Goal: Information Seeking & Learning: Understand process/instructions

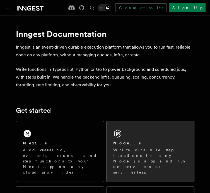
click at [136, 142] on div "Node.js" at bounding box center [150, 144] width 74 height 6
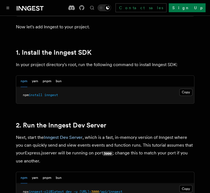
scroll to position [362, 0]
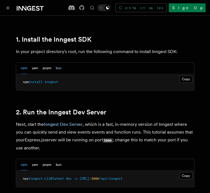
click at [58, 68] on button "bun" at bounding box center [59, 68] width 6 height 11
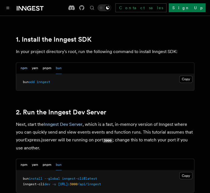
click at [23, 69] on button "npm" at bounding box center [24, 68] width 7 height 11
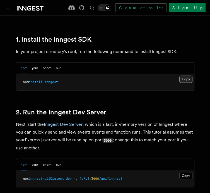
click at [188, 79] on button "Copy Copied" at bounding box center [185, 79] width 13 height 7
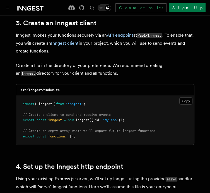
scroll to position [714, 0]
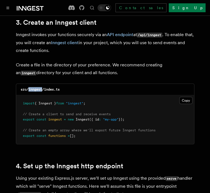
drag, startPoint x: 42, startPoint y: 81, endPoint x: 29, endPoint y: 81, distance: 13.1
click at [29, 88] on code "src/inngest/index.ts" at bounding box center [40, 90] width 39 height 4
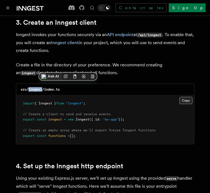
click at [185, 97] on button "Copy Copied" at bounding box center [185, 100] width 13 height 7
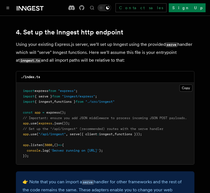
scroll to position [849, 0]
